Goal: Check status: Check status

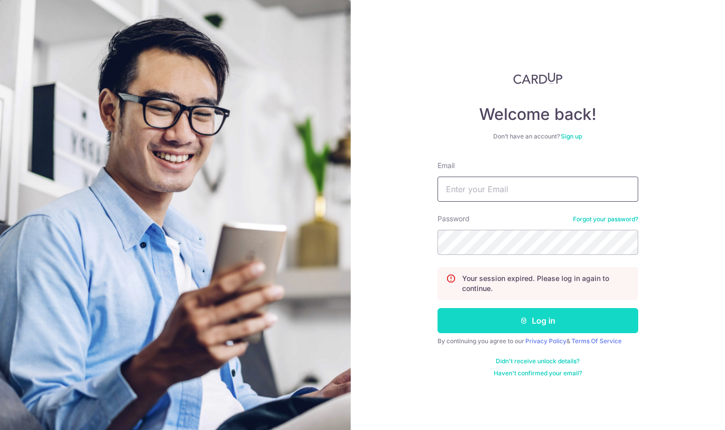
type input "[EMAIL_ADDRESS][DOMAIN_NAME]"
click at [499, 324] on button "Log in" at bounding box center [538, 320] width 201 height 25
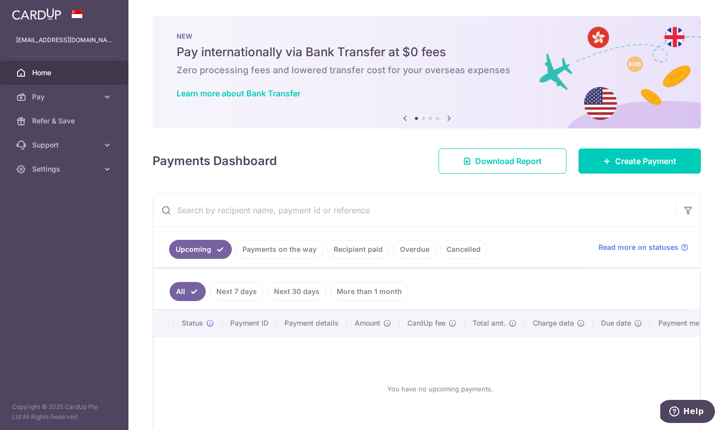
click at [266, 247] on link "Payments on the way" at bounding box center [279, 249] width 87 height 19
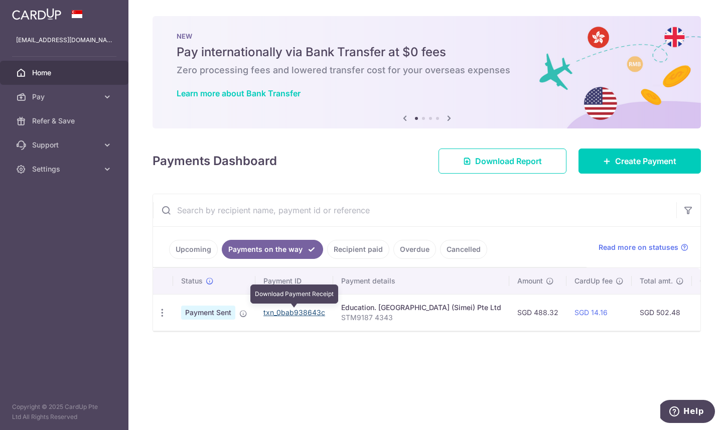
click at [288, 313] on link "txn_0bab938643c" at bounding box center [294, 312] width 62 height 9
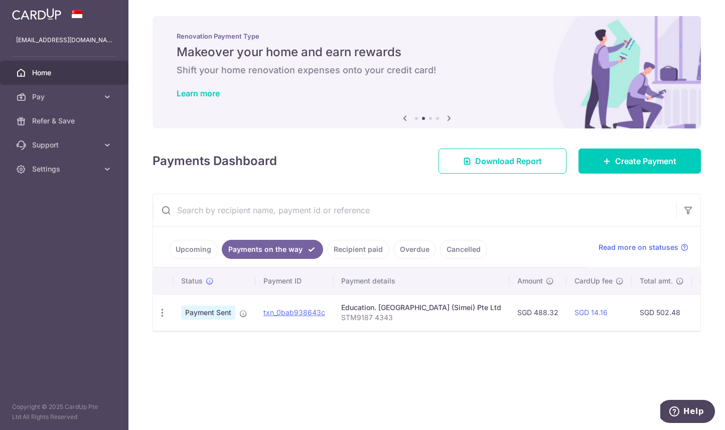
click at [354, 257] on link "Recipient paid" at bounding box center [358, 249] width 62 height 19
click at [354, 251] on link "Recipient paid" at bounding box center [358, 249] width 62 height 19
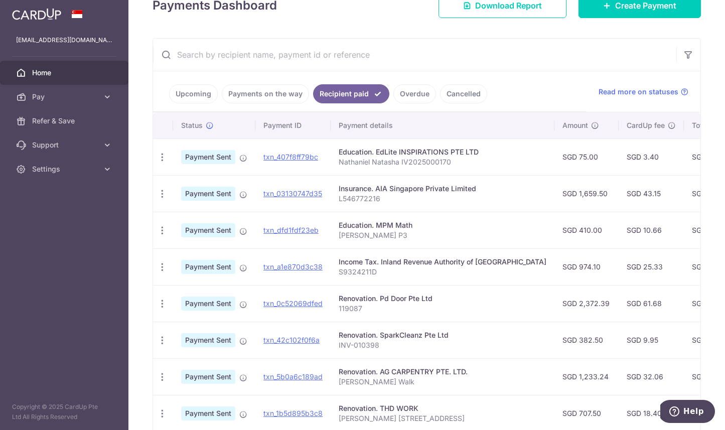
scroll to position [157, 0]
click at [279, 92] on link "Payments on the way" at bounding box center [265, 92] width 87 height 19
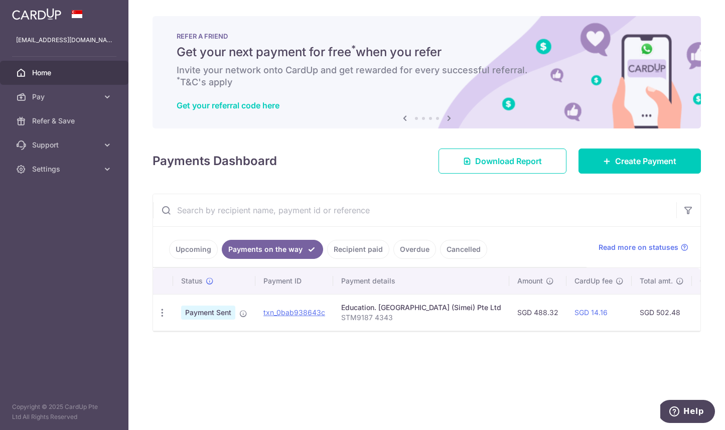
scroll to position [0, 222]
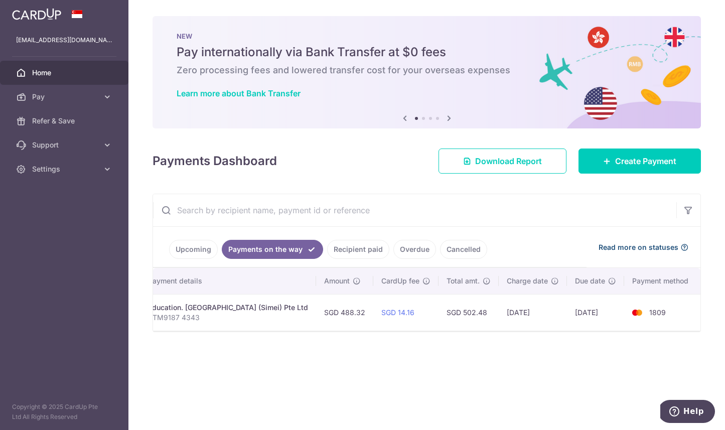
click at [627, 251] on span "Read more on statuses" at bounding box center [639, 247] width 80 height 10
